Goal: Find specific page/section: Find specific page/section

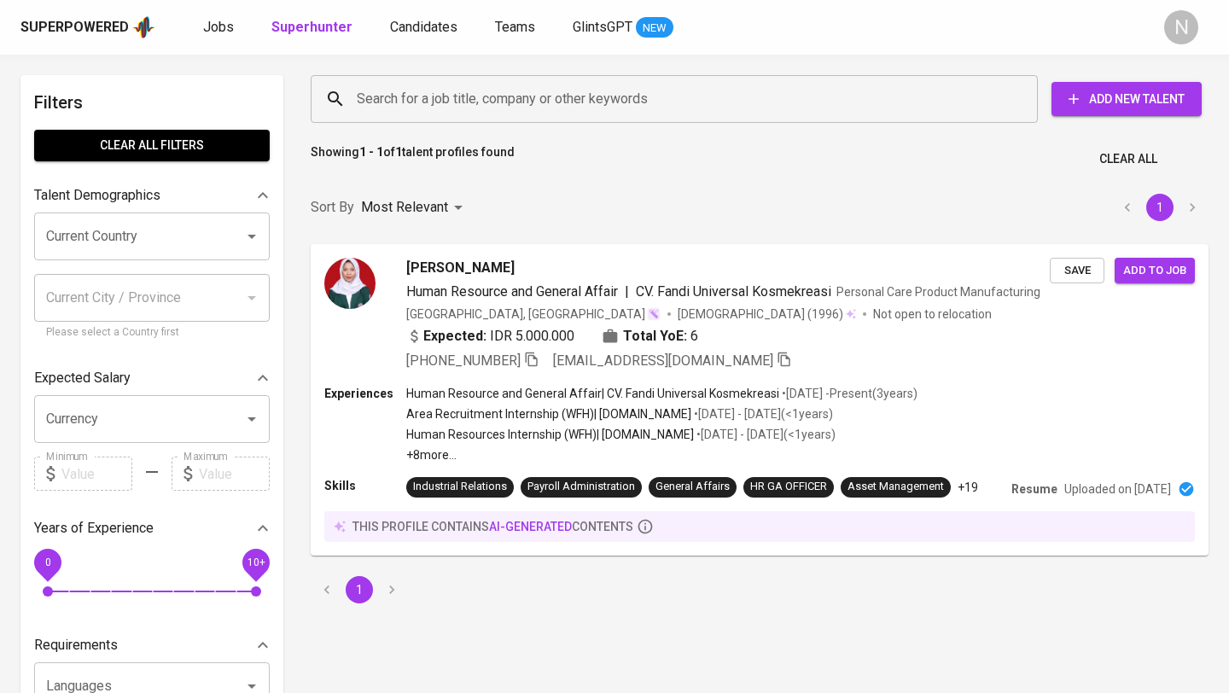
click at [442, 86] on input "Search for a job title, company or other keywords" at bounding box center [678, 99] width 652 height 32
click at [435, 99] on input "Search for a job title, company or other keywords" at bounding box center [678, 99] width 652 height 32
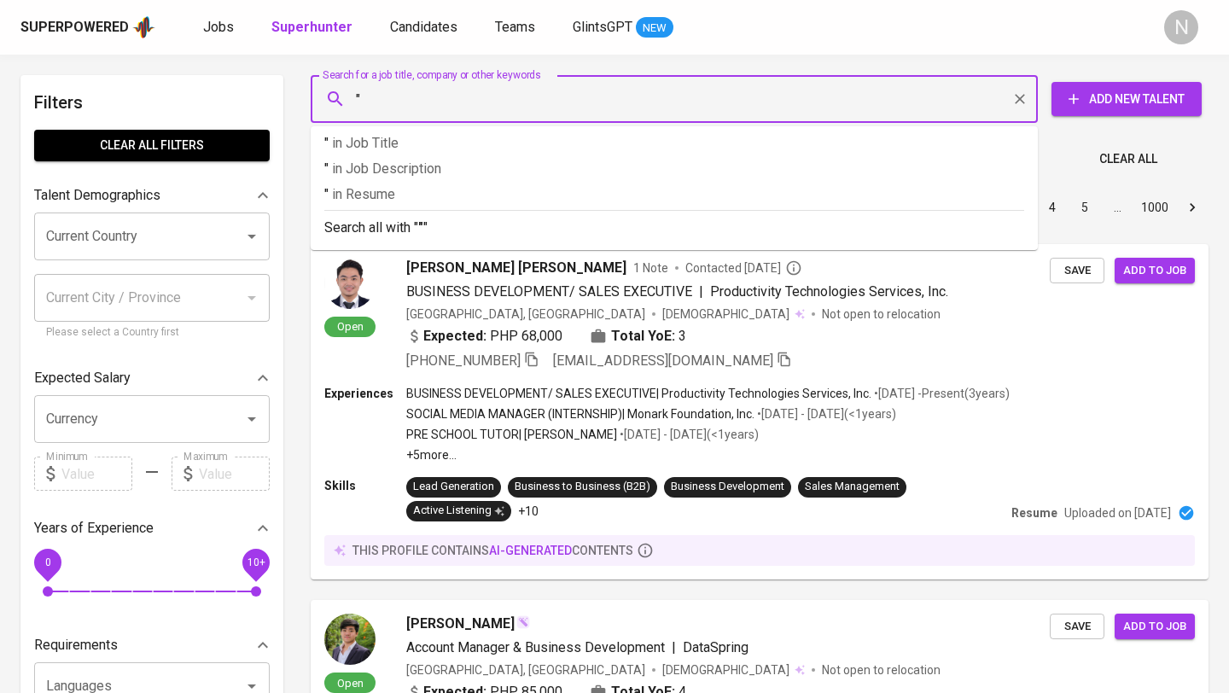
paste input "[PERSON_NAME]"
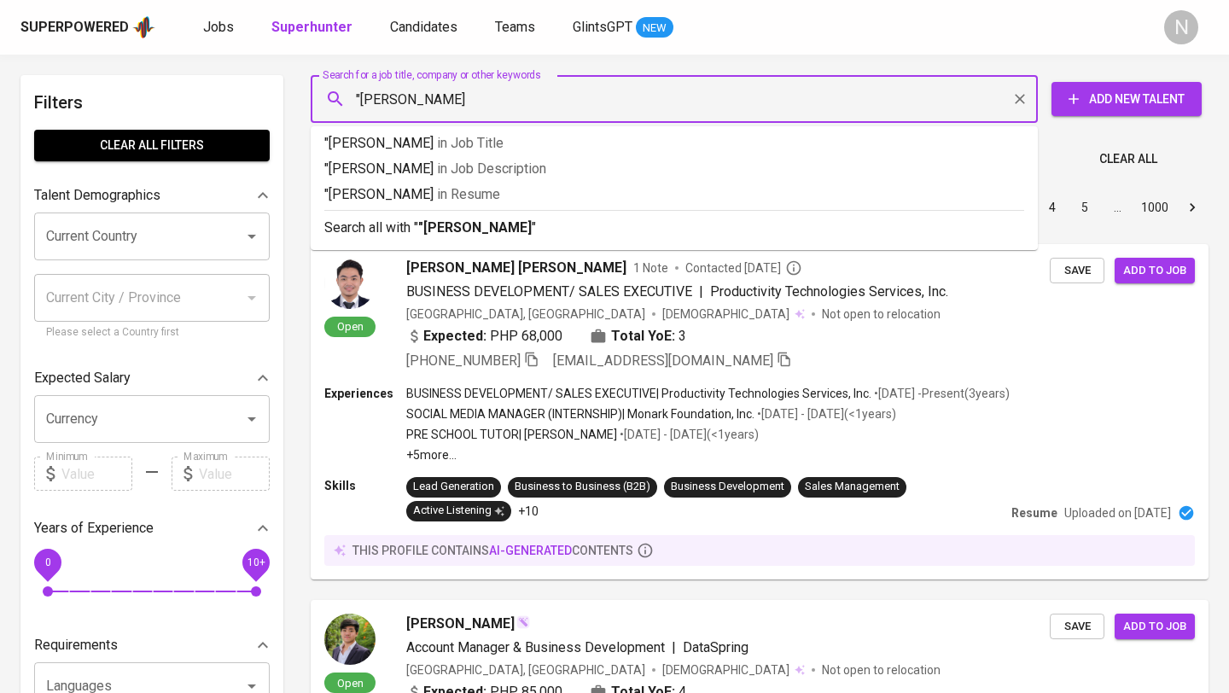
type input ""[PERSON_NAME] Haq""
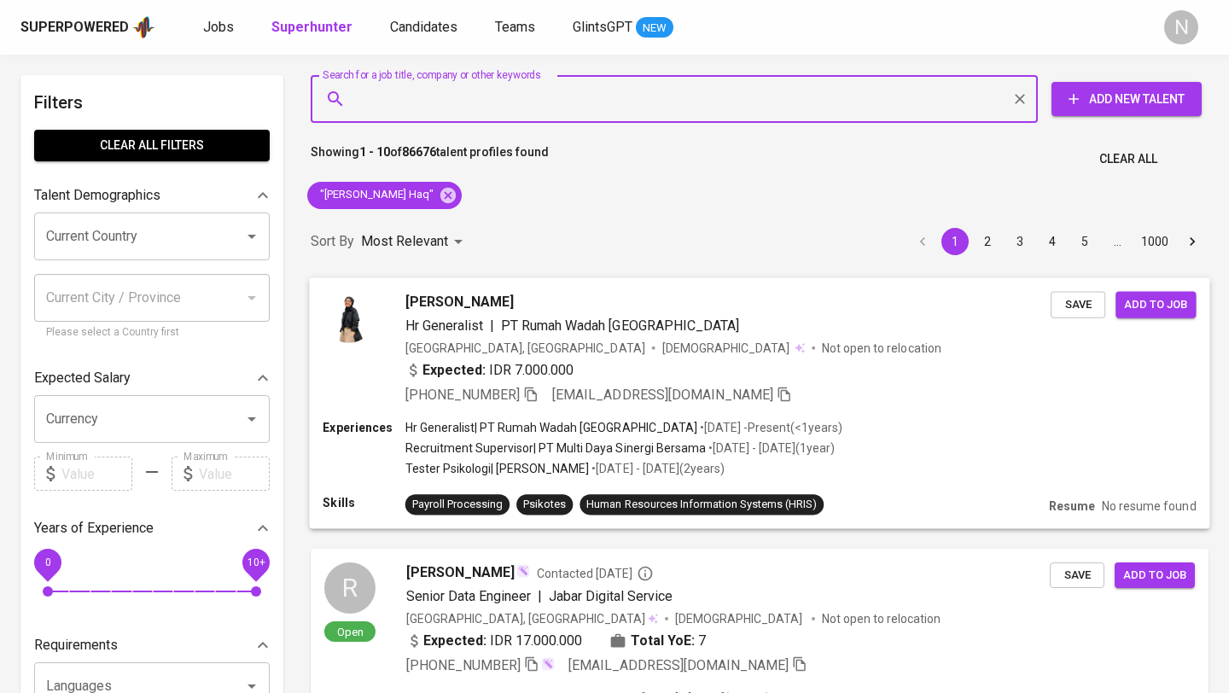
click at [806, 310] on div "[PERSON_NAME]" at bounding box center [727, 301] width 645 height 20
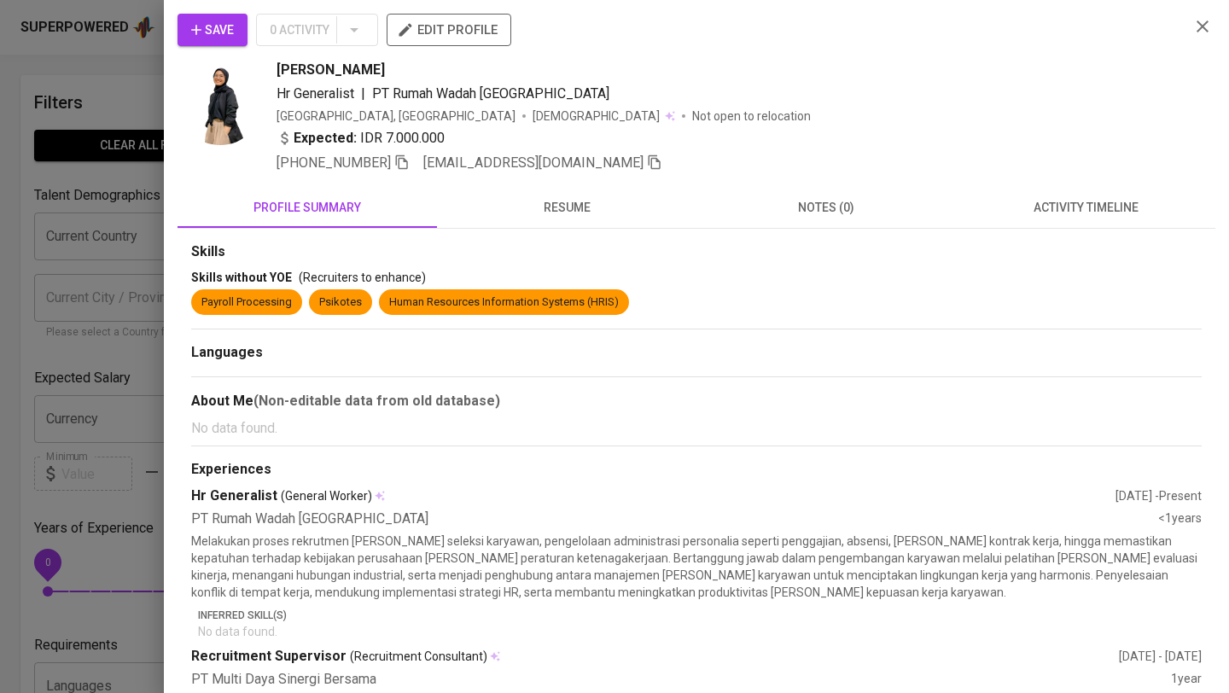
click at [563, 197] on span "resume" at bounding box center [566, 207] width 239 height 21
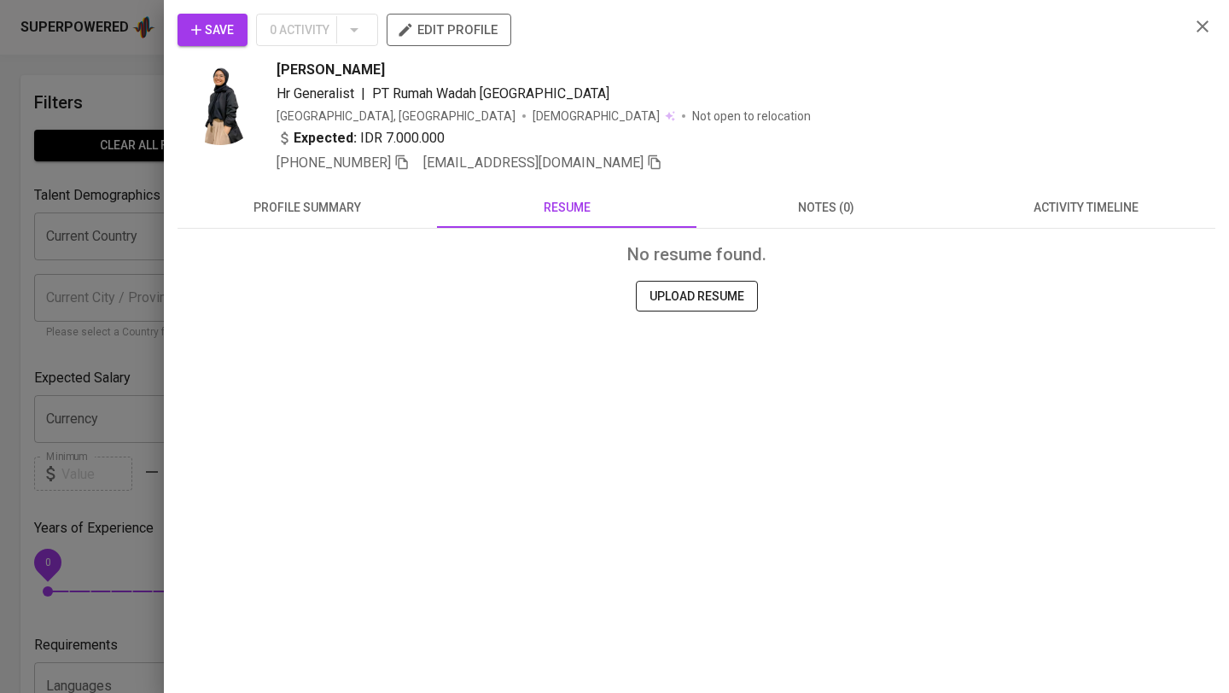
click at [322, 209] on span "profile summary" at bounding box center [307, 207] width 239 height 21
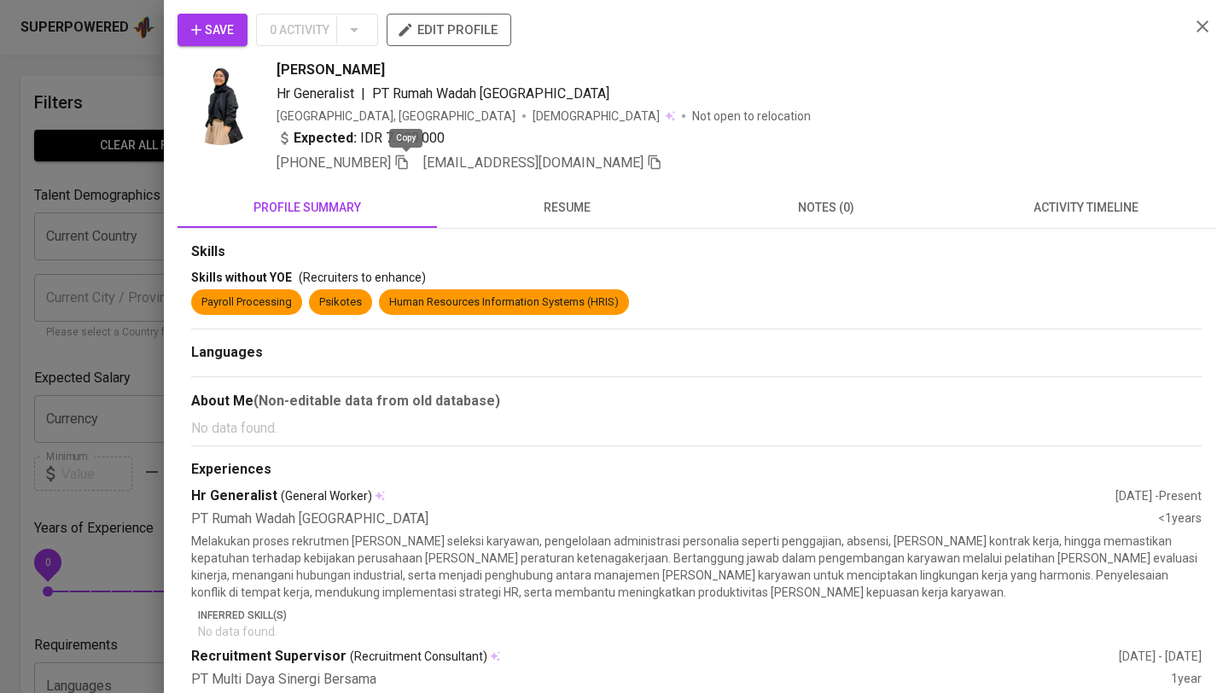
click at [407, 162] on icon "button" at bounding box center [401, 161] width 15 height 15
drag, startPoint x: 465, startPoint y: 67, endPoint x: 272, endPoint y: 76, distance: 193.0
click at [272, 76] on div "[PERSON_NAME] Haq Hr Generalist | PT Rumah Wadah [GEOGRAPHIC_DATA] [GEOGRAPHIC_…" at bounding box center [676, 116] width 998 height 113
copy span "[PERSON_NAME]"
